Goal: Transaction & Acquisition: Obtain resource

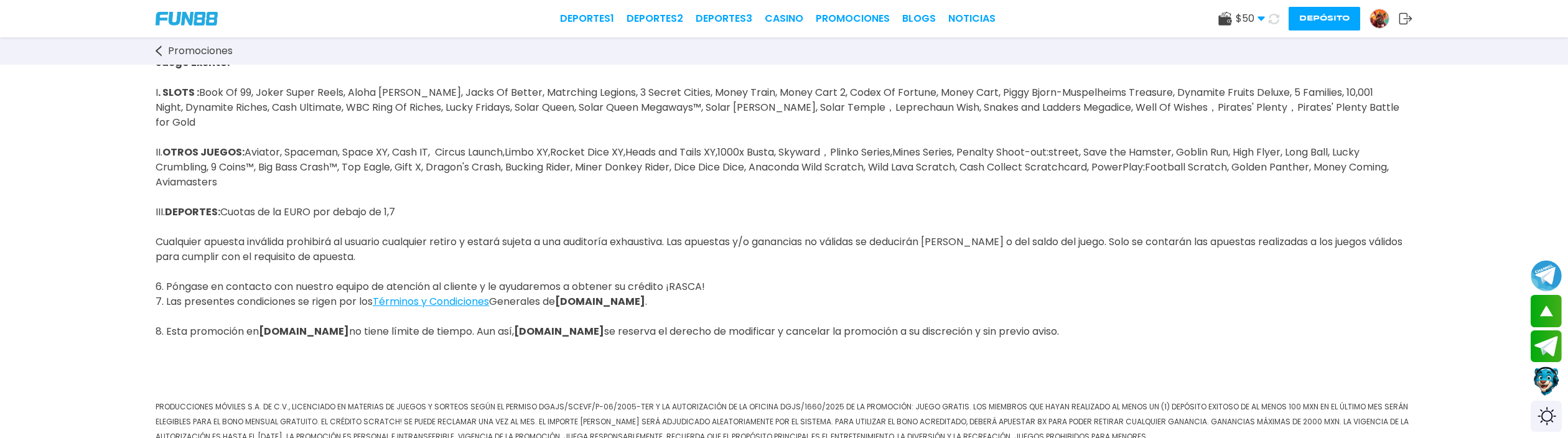
click at [162, 50] on link "Promociones" at bounding box center [200, 51] width 90 height 15
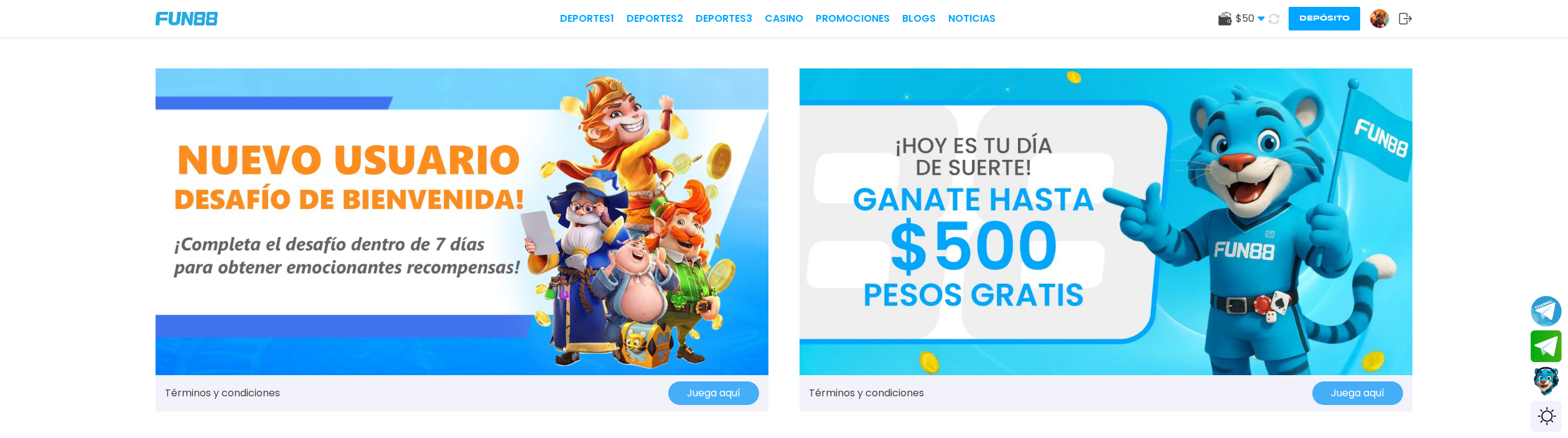
click at [1383, 20] on img at bounding box center [1378, 19] width 19 height 19
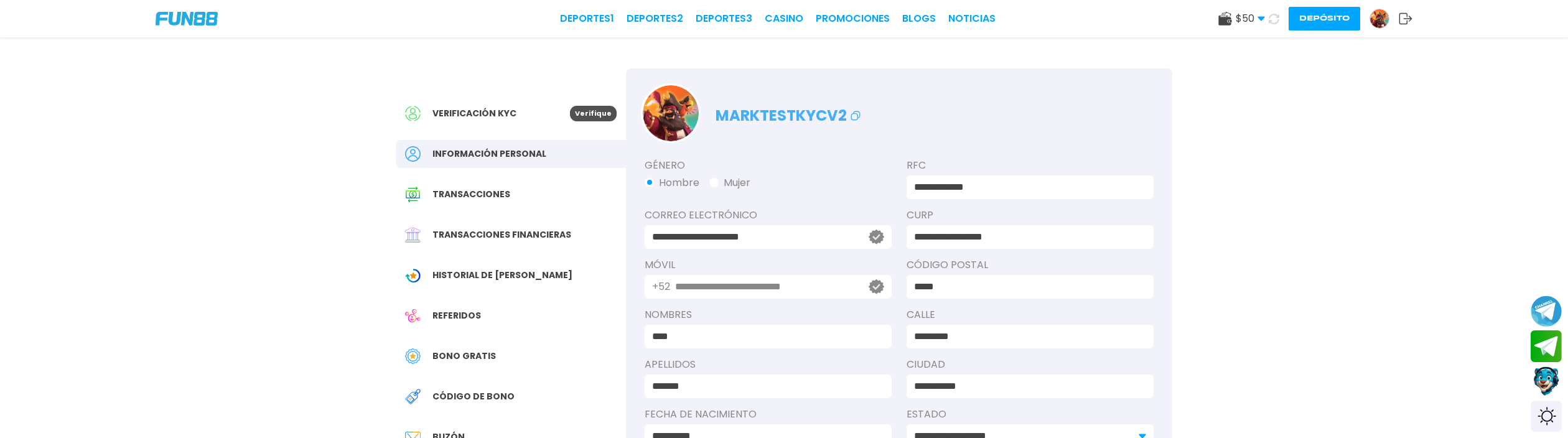
click at [487, 344] on div "Bono Gratis" at bounding box center [510, 356] width 230 height 28
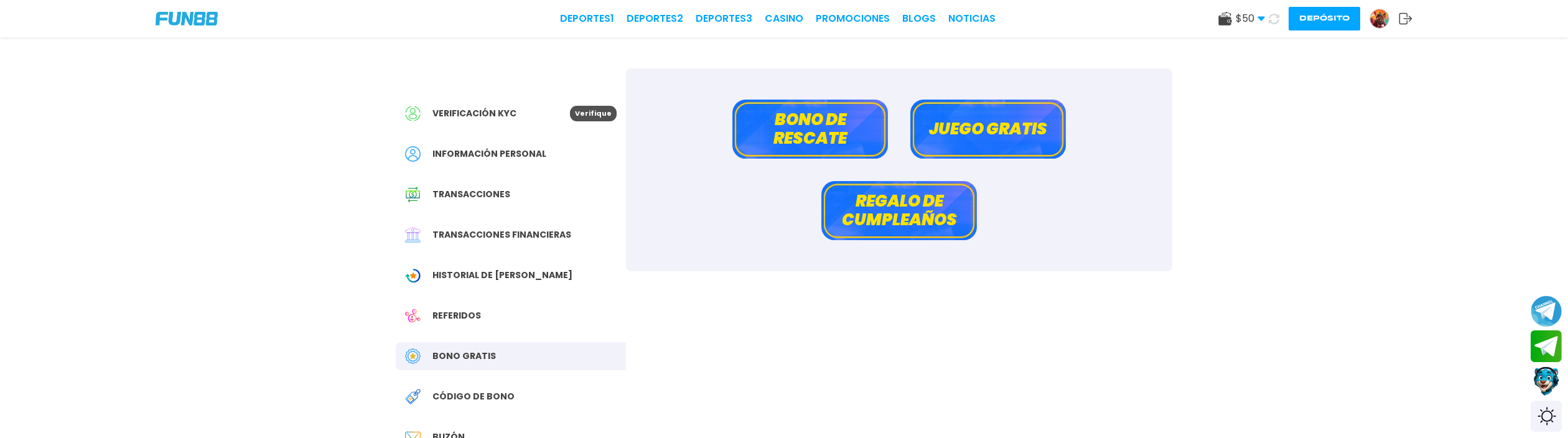
click at [889, 212] on button "Regalo de cumpleaños" at bounding box center [899, 210] width 156 height 59
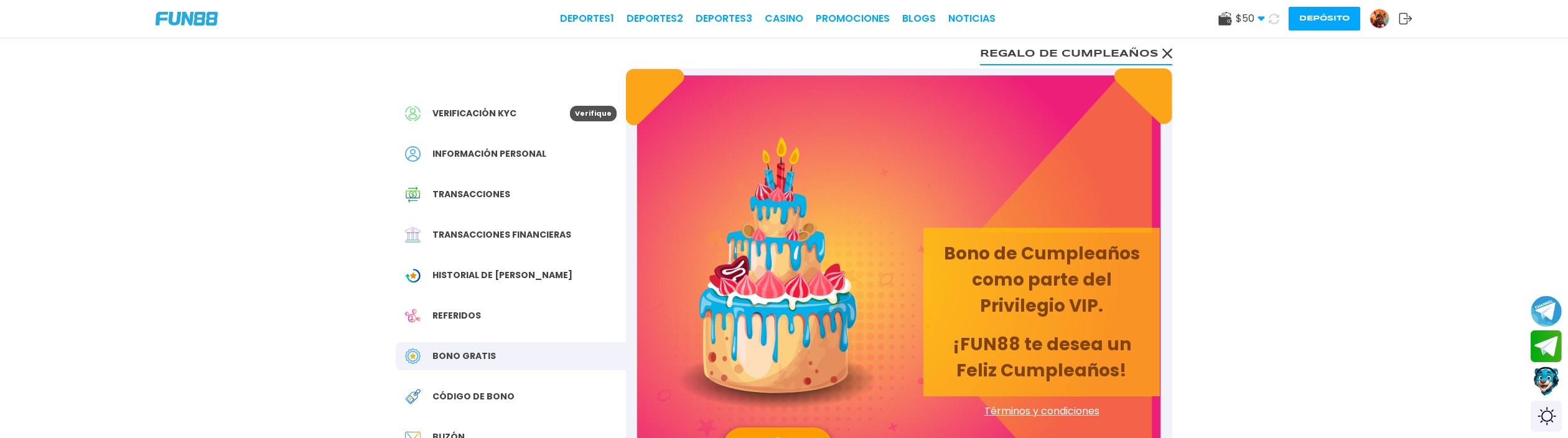
click at [1060, 403] on span "Términos y condiciones" at bounding box center [1041, 411] width 236 height 15
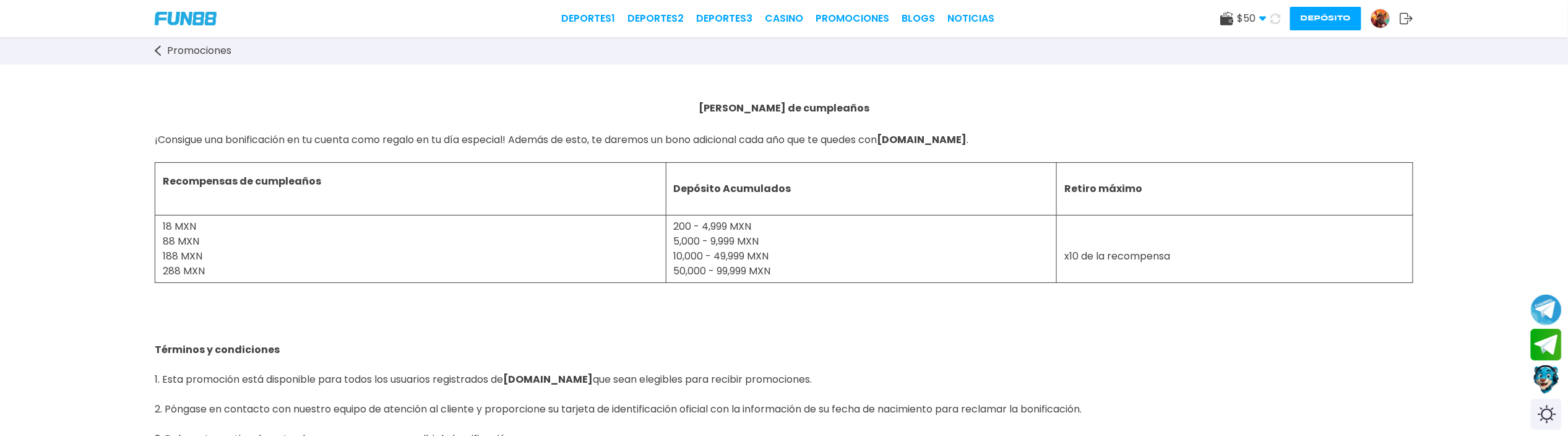
click at [713, 251] on span "200 - 4,999 MXN 5,000 - 9,999 MXN 10,000 - 49,999 MXN 50,000 - 99,999 MXN" at bounding box center [722, 248] width 97 height 59
